Goal: Information Seeking & Learning: Learn about a topic

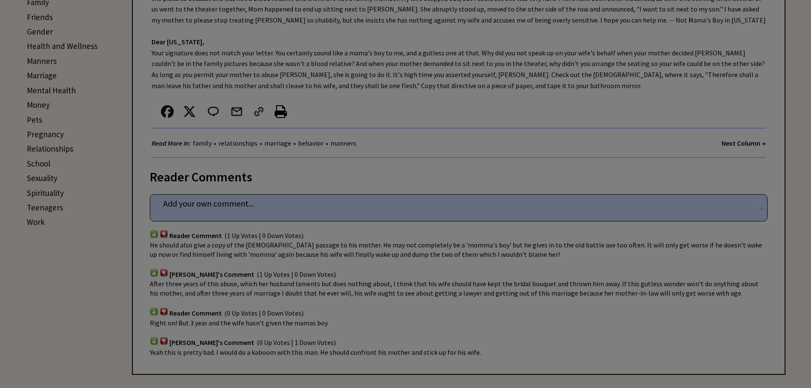
scroll to position [341, 0]
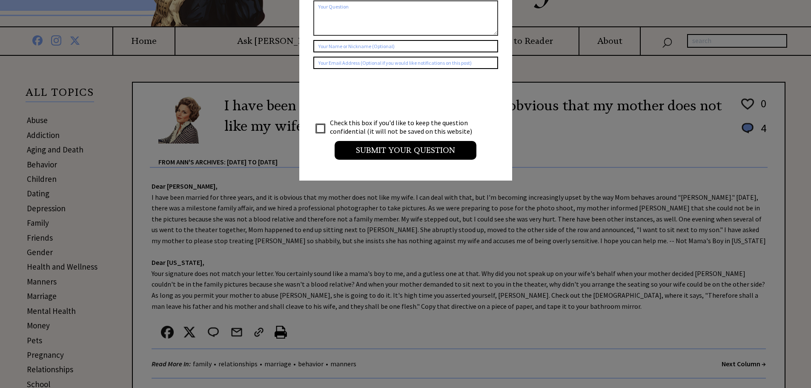
scroll to position [0, 0]
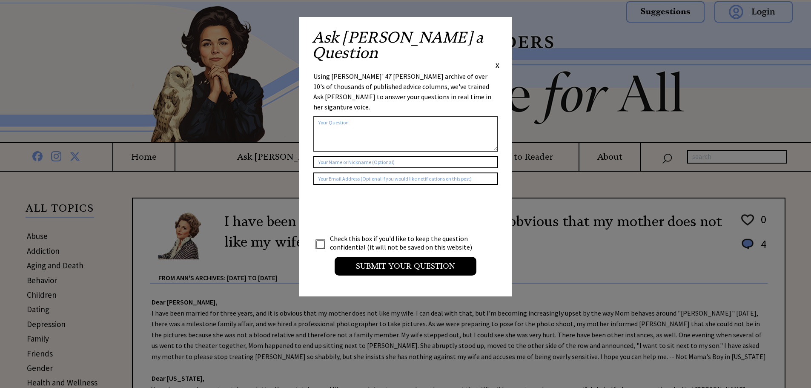
click at [499, 61] on span "X" at bounding box center [498, 65] width 4 height 9
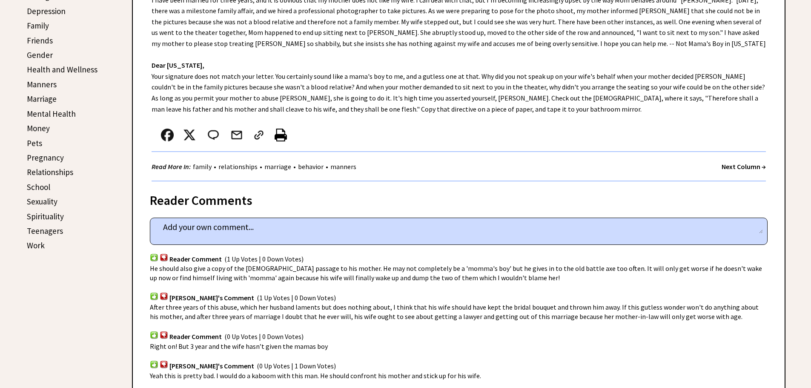
scroll to position [298, 0]
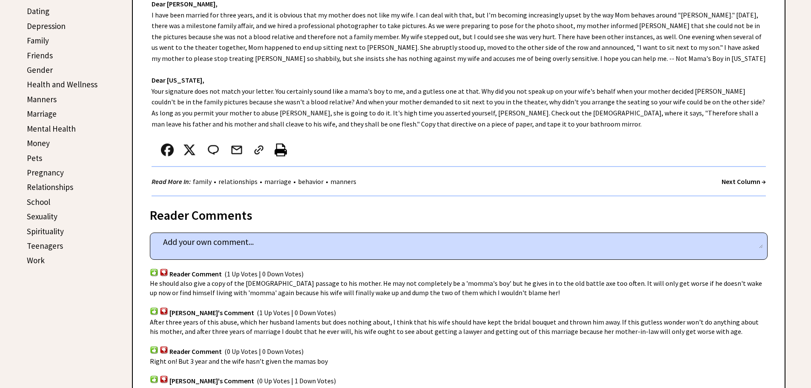
click at [39, 111] on link "Marriage" at bounding box center [42, 114] width 30 height 10
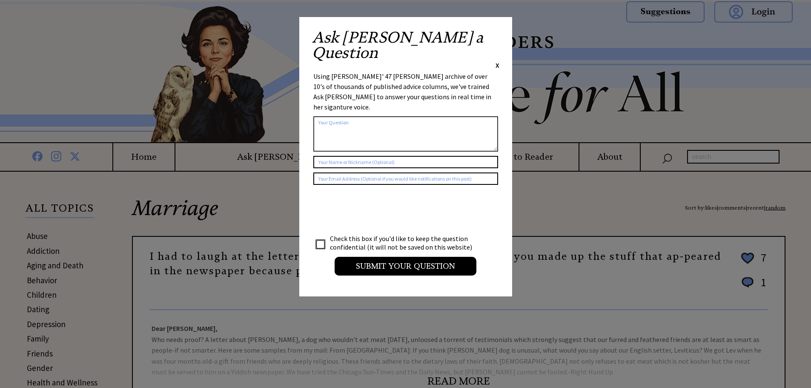
click at [498, 61] on span "X" at bounding box center [498, 65] width 4 height 9
